Goal: Complete application form

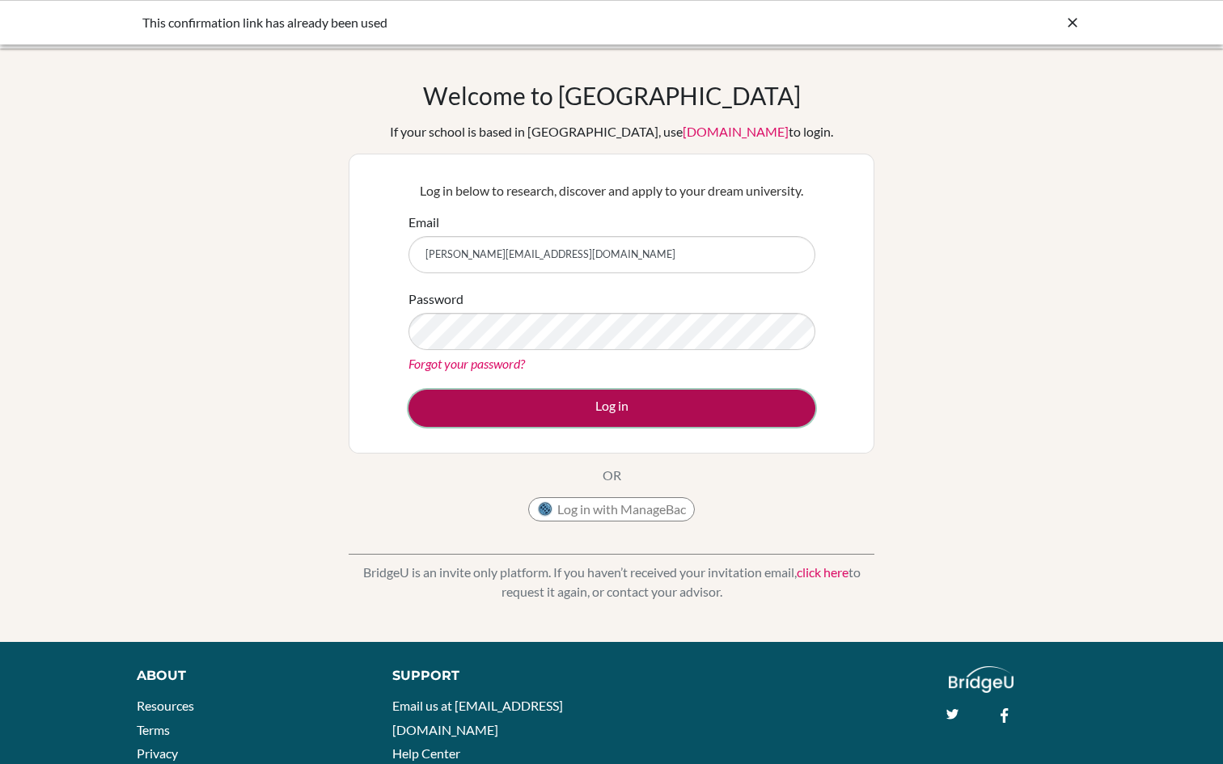
click at [679, 402] on button "Log in" at bounding box center [611, 408] width 407 height 37
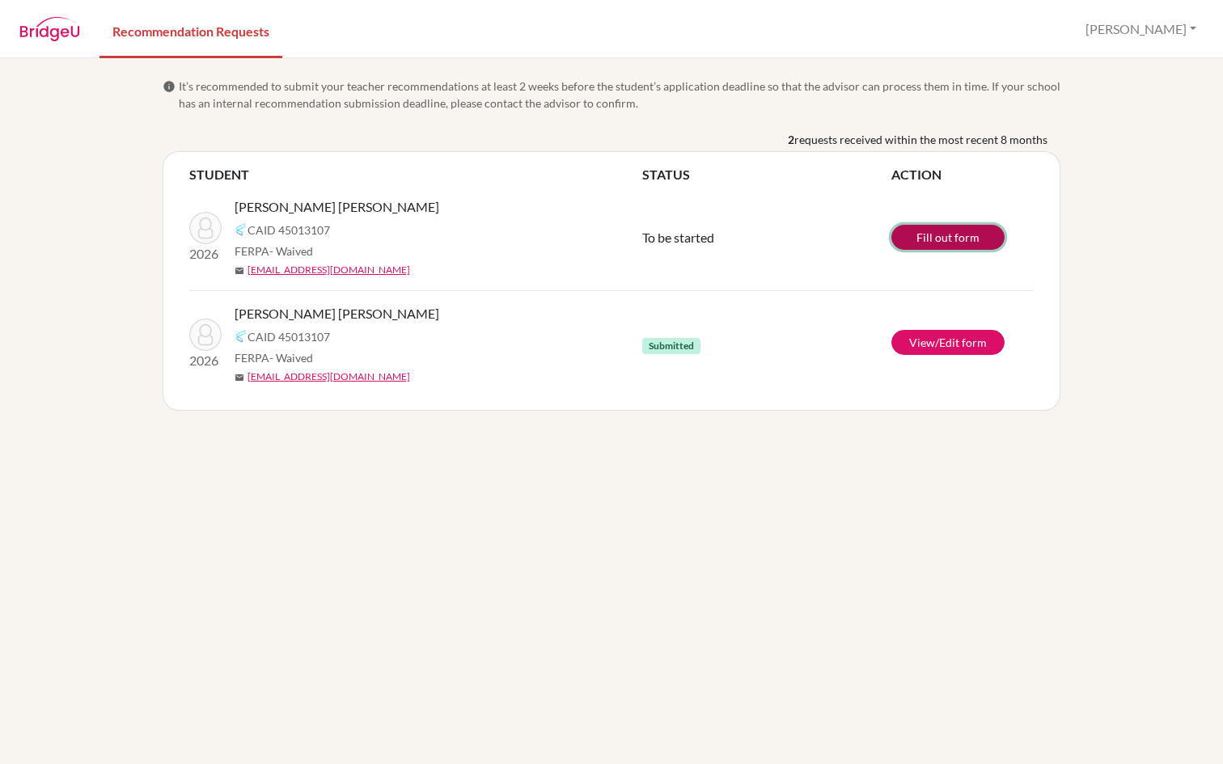
click at [945, 234] on link "Fill out form" at bounding box center [947, 237] width 113 height 25
